Goal: Register for event/course

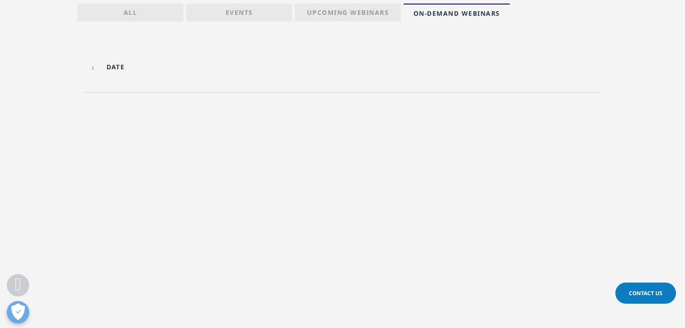
scroll to position [252, 0]
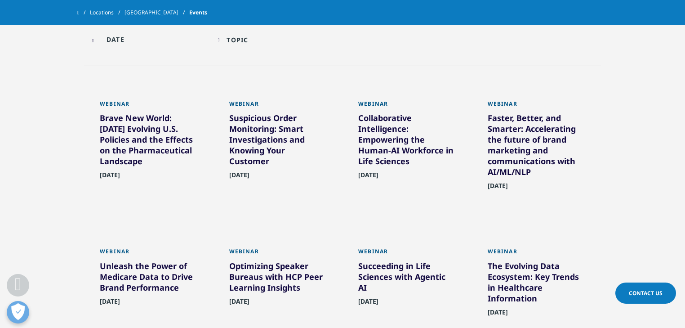
click at [158, 149] on div "Brave New World: [DATE] Evolving U.S. Policies and the Effects on the Pharmaceu…" at bounding box center [149, 141] width 98 height 58
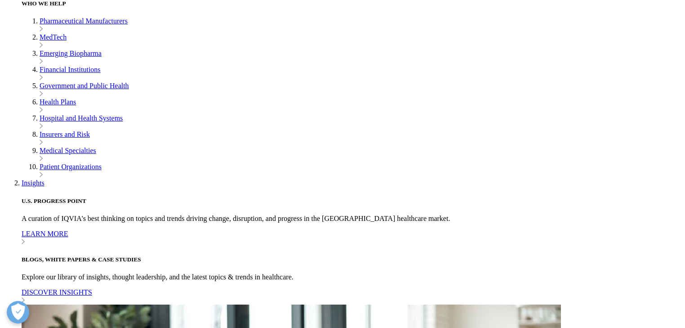
scroll to position [252, 0]
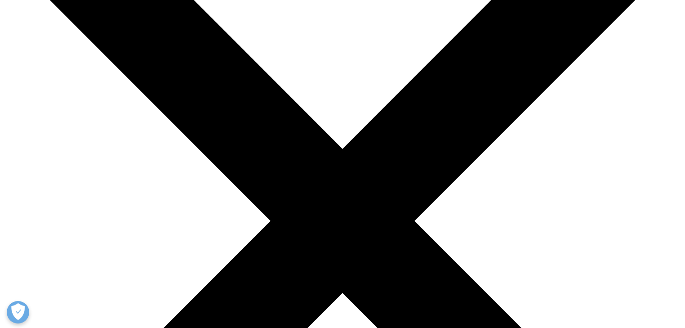
scroll to position [324, 0]
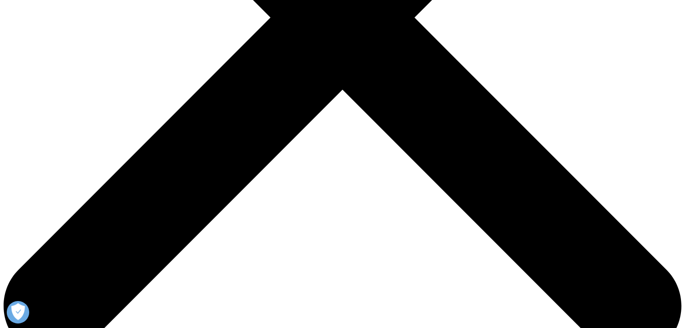
scroll to position [360, 0]
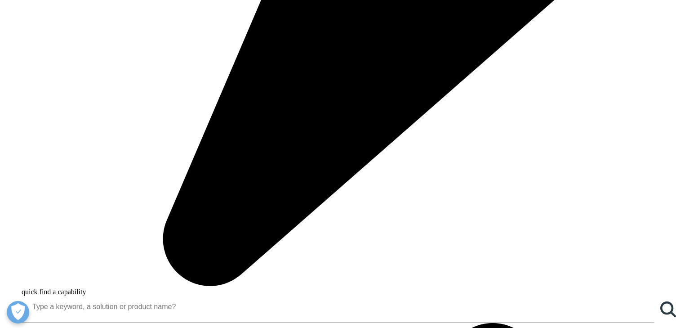
scroll to position [683, 0]
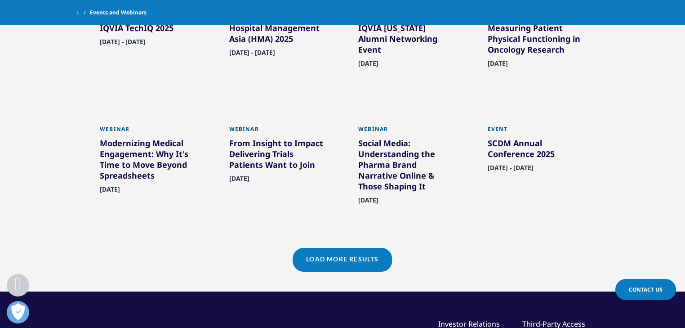
click at [335, 270] on link "Load More Results" at bounding box center [342, 259] width 99 height 22
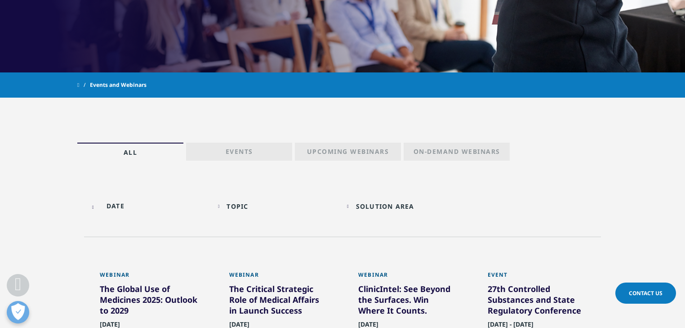
scroll to position [324, 0]
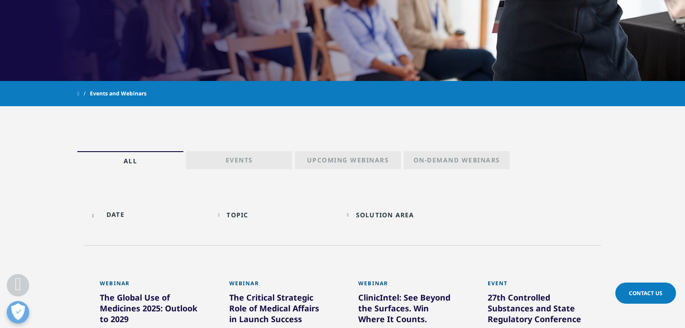
click at [248, 153] on link "Events" at bounding box center [239, 160] width 106 height 18
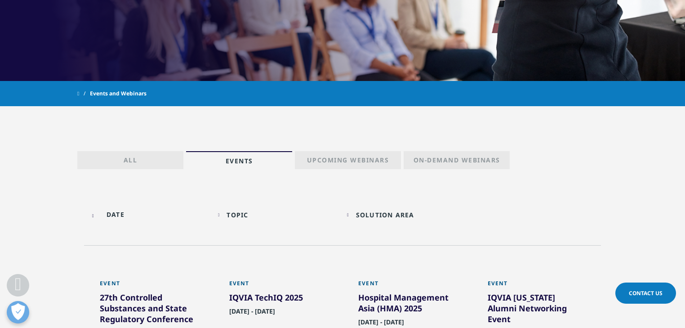
click at [316, 165] on p "Upcoming Webinars" at bounding box center [348, 161] width 82 height 13
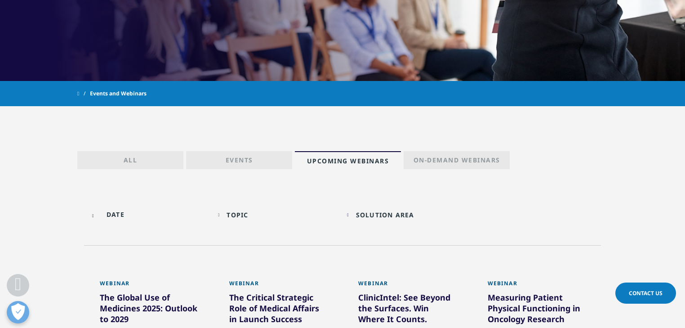
click at [428, 157] on p "On-Demand Webinars" at bounding box center [456, 161] width 87 height 13
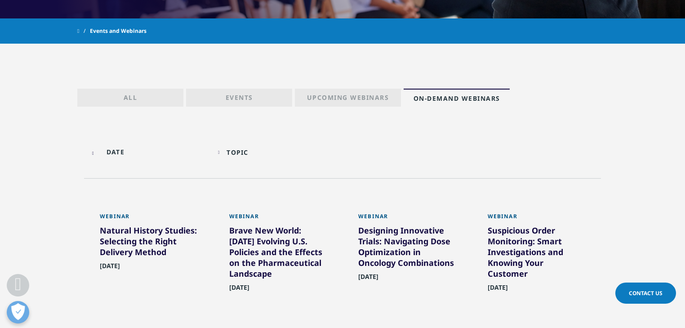
scroll to position [395, 0]
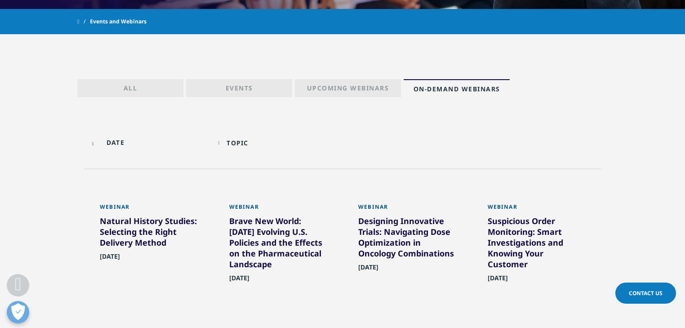
click at [284, 232] on div "Brave New World: [DATE] Evolving U.S. Policies and the Effects on the Pharmaceu…" at bounding box center [278, 244] width 98 height 58
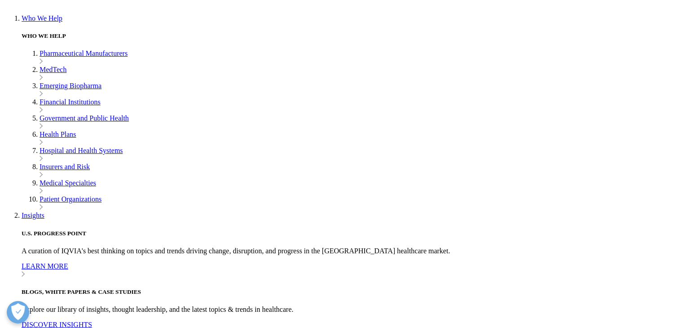
scroll to position [36, 0]
